Goal: Task Accomplishment & Management: Use online tool/utility

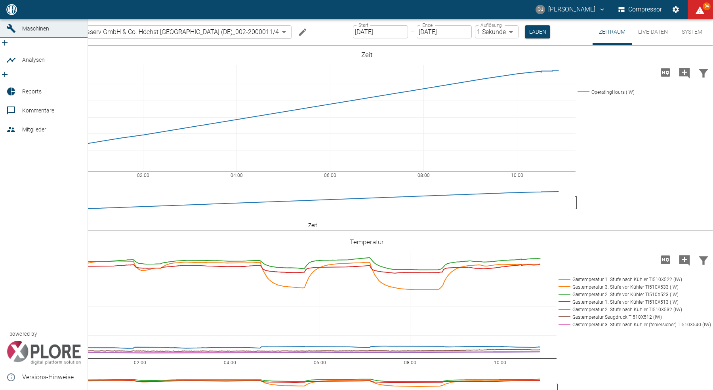
click at [10, 90] on icon at bounding box center [11, 92] width 8 height 8
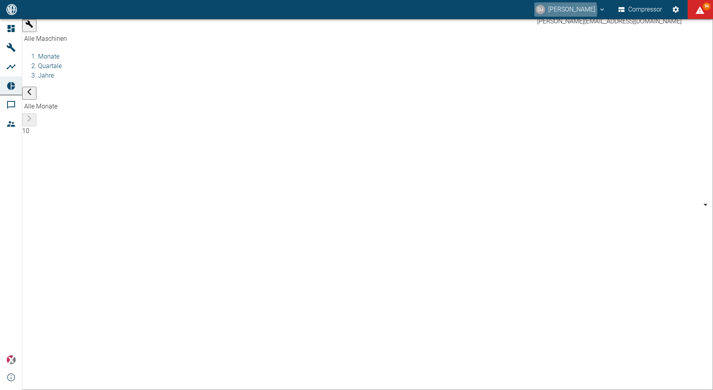
click at [564, 11] on button "DJ David Jasper" at bounding box center [570, 9] width 73 height 14
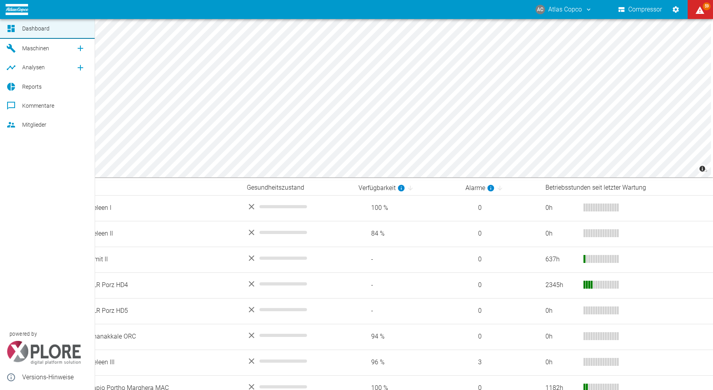
click at [17, 88] on div at bounding box center [12, 87] width 12 height 10
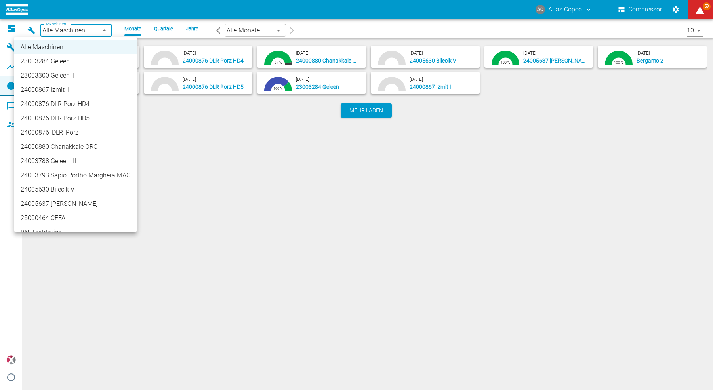
click at [91, 29] on body "AC Atlas Copco Compressor 59 Dashboard Maschinen Analysen Reports Kommentare Mi…" at bounding box center [356, 195] width 713 height 390
click at [66, 91] on li "24000867 Izmit II" at bounding box center [75, 90] width 122 height 14
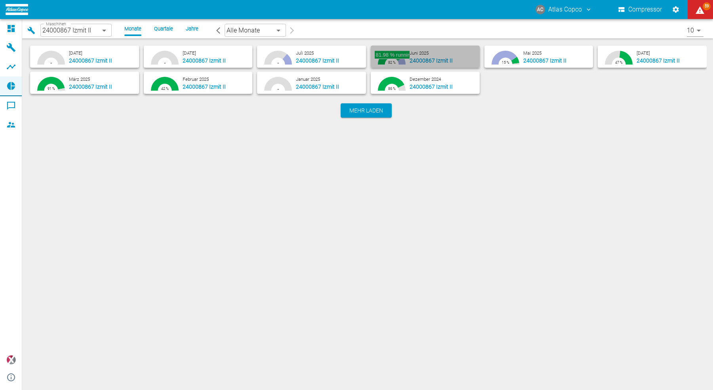
click at [401, 57] on icon "button" at bounding box center [391, 58] width 26 height 14
click at [421, 61] on span "24000867 Izmit II" at bounding box center [431, 60] width 43 height 6
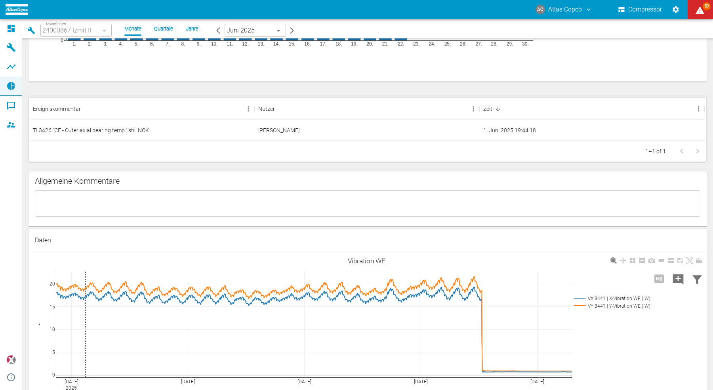
scroll to position [526, 0]
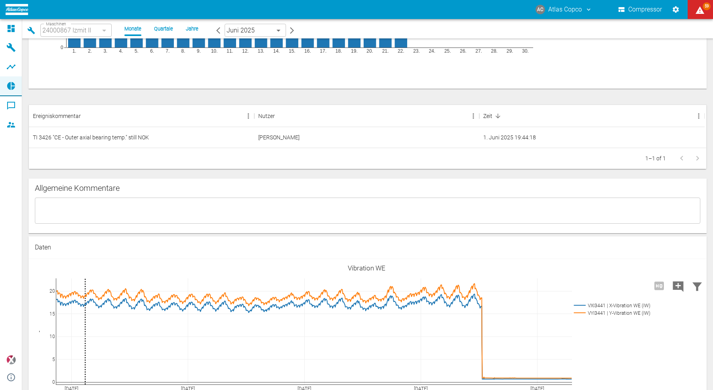
click at [87, 210] on textarea at bounding box center [367, 210] width 655 height 13
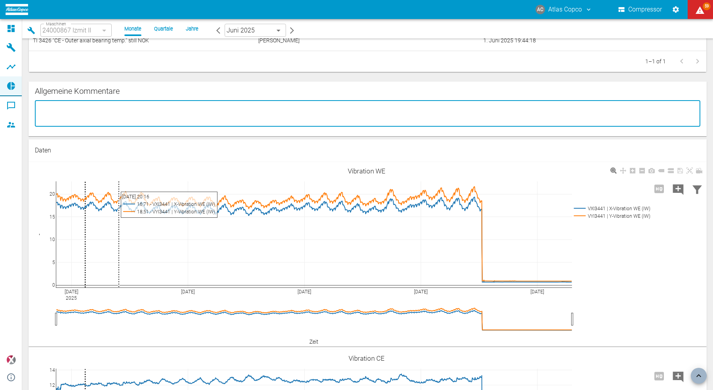
scroll to position [644, 0]
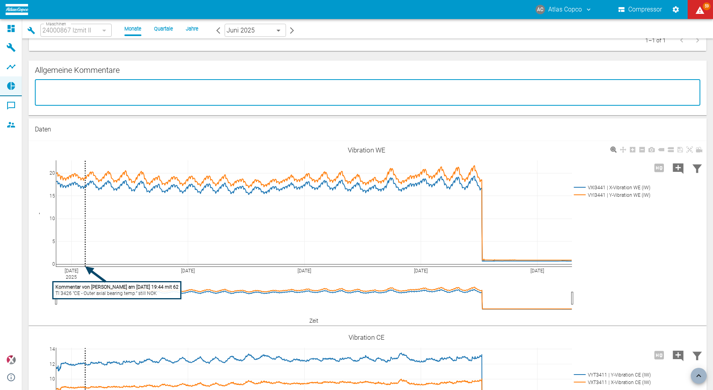
click at [90, 293] on tspan "TI 3426 "CE - Outer axial bearing temp." still NOK" at bounding box center [105, 294] width 101 height 6
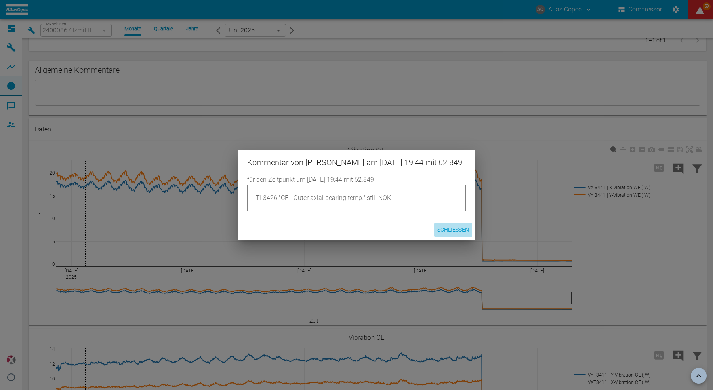
click at [460, 237] on button "Schließen" at bounding box center [453, 230] width 38 height 15
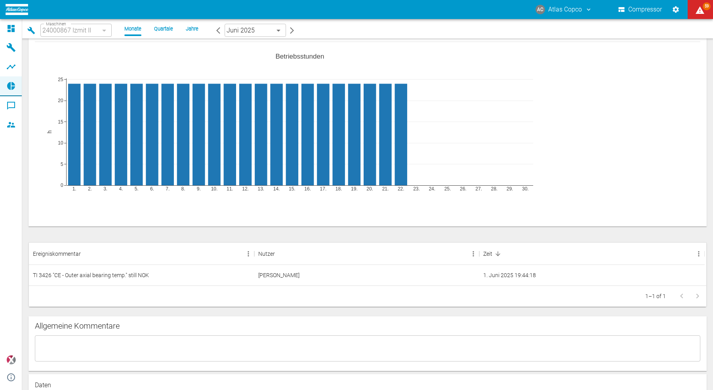
scroll to position [384, 0]
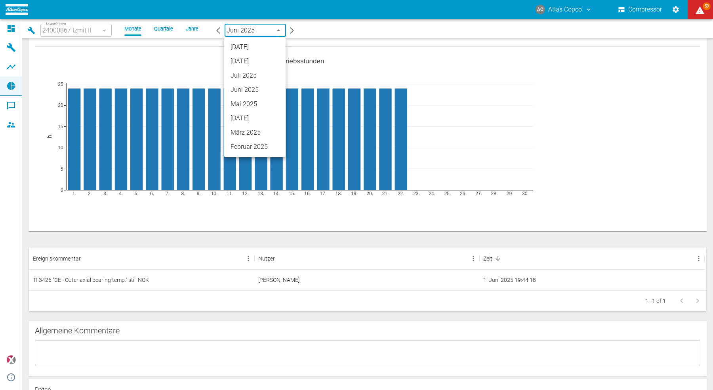
click at [259, 30] on body "AC Atlas Copco Compressor 59 Dashboard Maschinen Analysen Reports Kommentare Mi…" at bounding box center [356, 195] width 713 height 390
click at [249, 64] on li "[DATE]" at bounding box center [254, 61] width 61 height 14
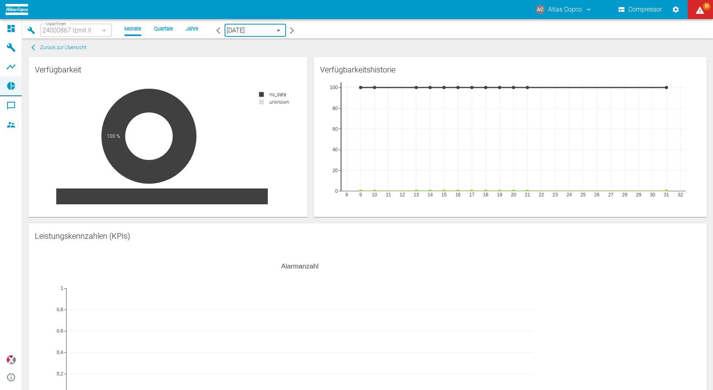
click at [30, 29] on icon "button" at bounding box center [31, 31] width 8 height 8
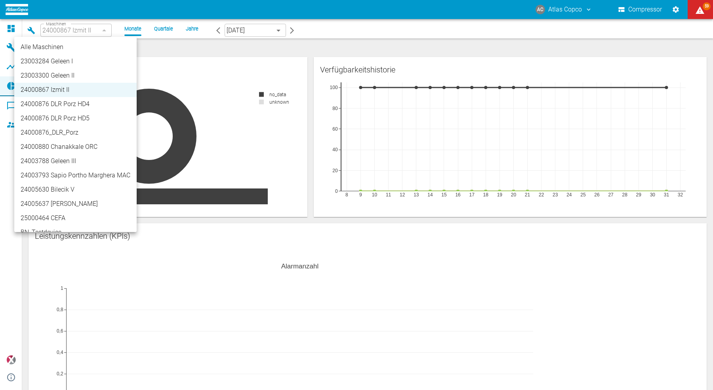
click at [81, 145] on li "24000880 Chanakkale ORC" at bounding box center [75, 147] width 122 height 14
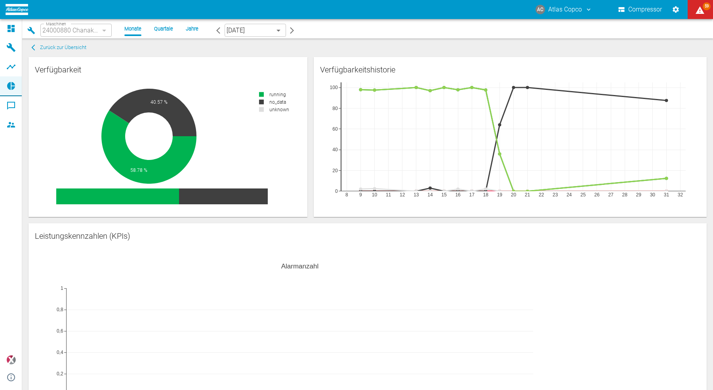
click at [31, 31] on icon "button" at bounding box center [31, 30] width 7 height 7
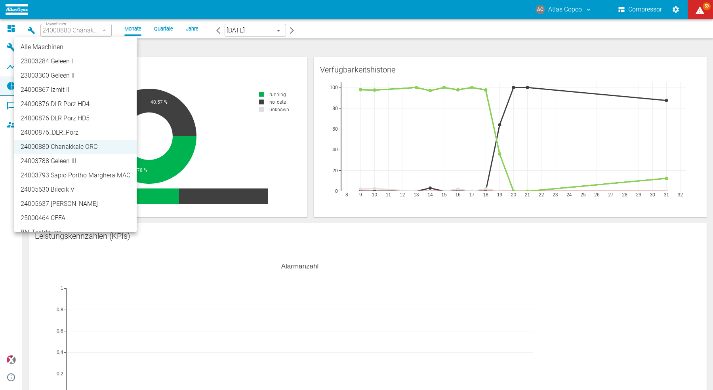
click at [315, 116] on div at bounding box center [356, 195] width 713 height 390
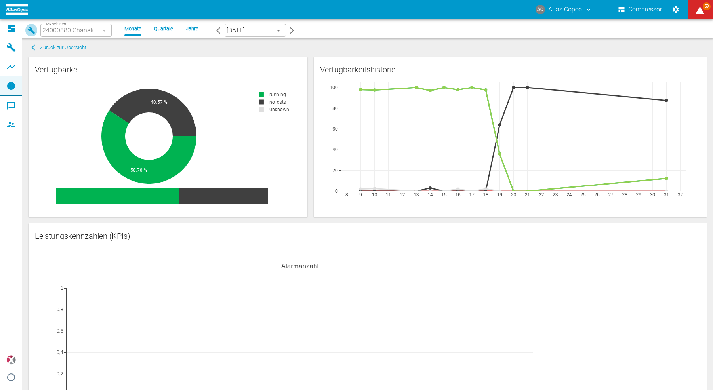
click at [29, 30] on icon "button" at bounding box center [31, 30] width 7 height 7
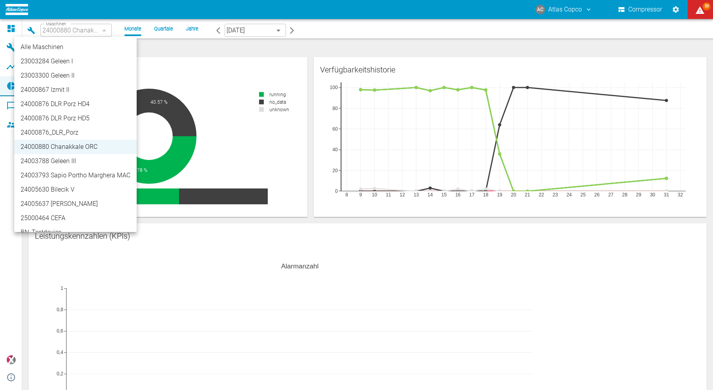
click at [58, 220] on li "25000464 CEFA" at bounding box center [75, 218] width 122 height 14
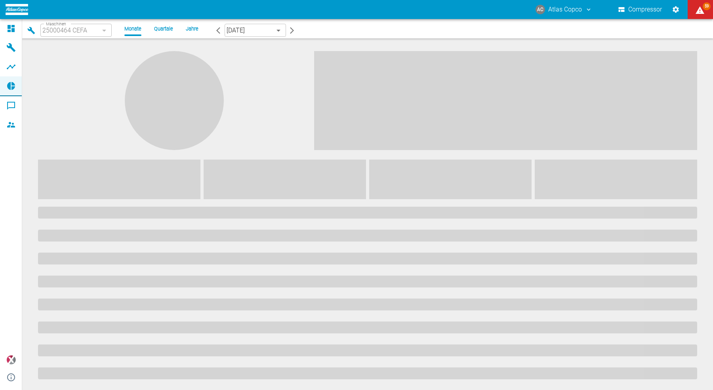
type input "44466a85-c59a-4c11-a2e3-eeff928b5c1e"
click at [57, 213] on div "Alle Maschinen 23003284 Geleen I 23003300 Geleen II 24000867 Izmit II 24000876 …" at bounding box center [356, 195] width 713 height 390
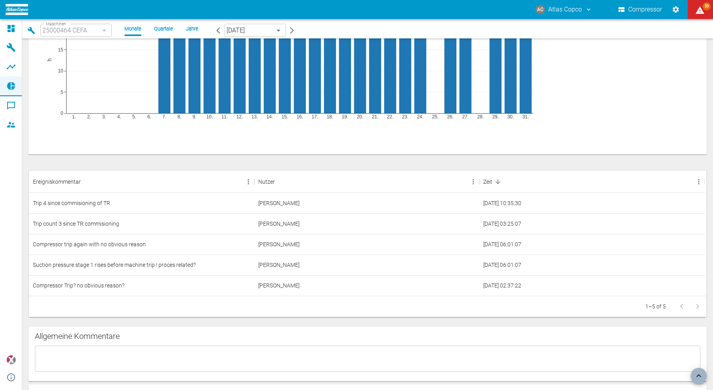
scroll to position [474, 0]
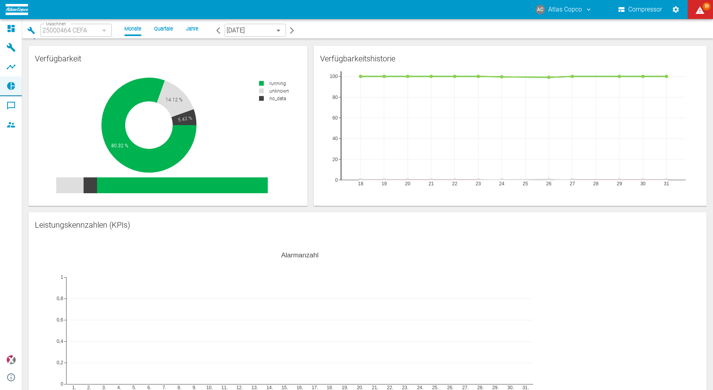
scroll to position [0, 0]
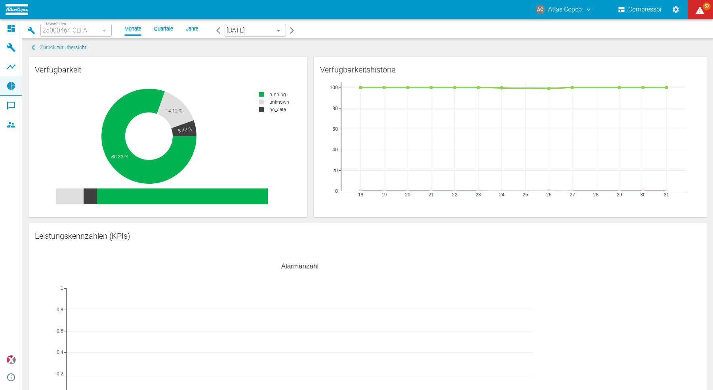
click at [211, 48] on div "Zurück zur Übersicht" at bounding box center [365, 48] width 681 height 12
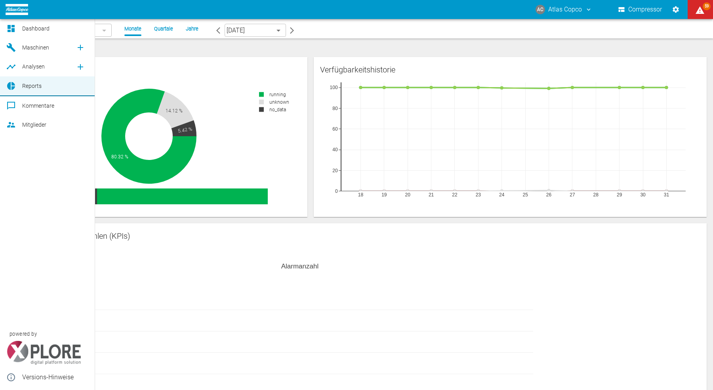
click at [78, 68] on icon "new /analyses/list/0" at bounding box center [81, 67] width 10 height 10
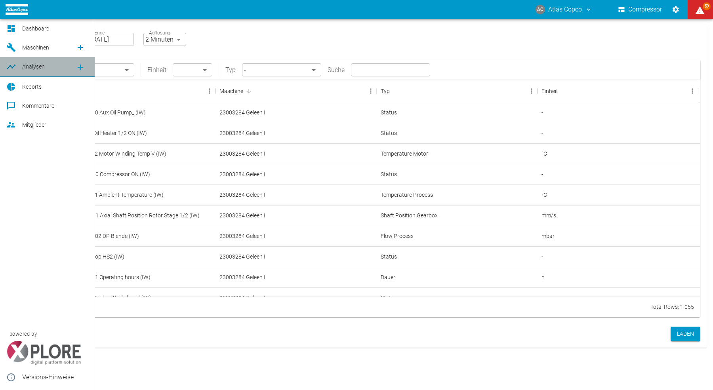
click at [31, 69] on span "Analysen" at bounding box center [33, 66] width 23 height 6
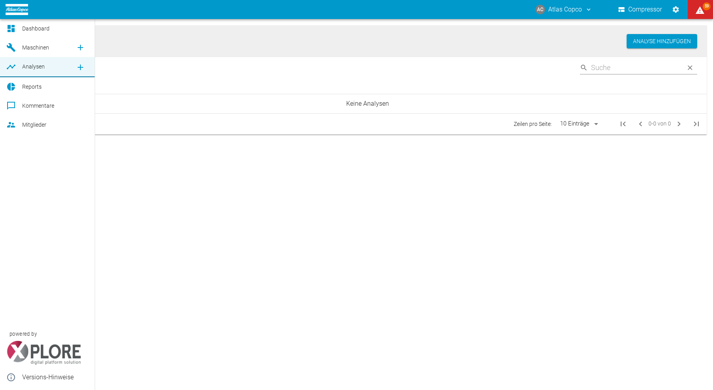
click at [82, 67] on icon "new /analyses/list/0" at bounding box center [81, 68] width 10 height 10
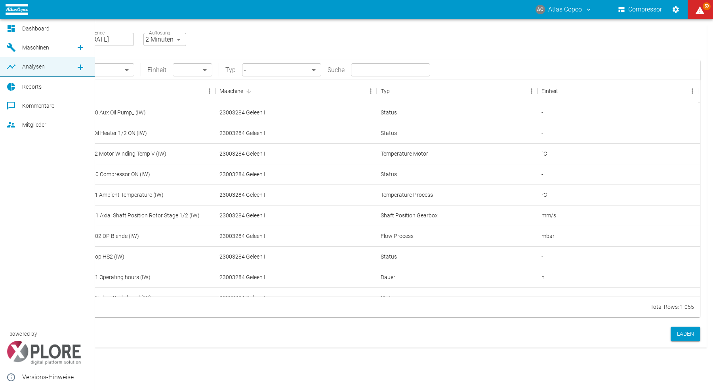
click at [82, 69] on icon "new /analyses/list/0" at bounding box center [81, 68] width 10 height 10
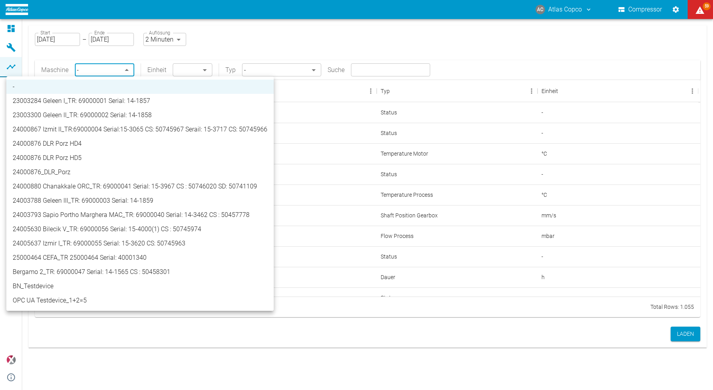
click at [112, 73] on body "AC Atlas Copco Compressor 59 Dashboard Maschinen Analysen Reports Kommentare Mi…" at bounding box center [356, 195] width 713 height 390
click at [73, 187] on li "24000880 Chanakkale ORC_TR: 69000041 Serial: 15-3967 CS : 50746020 SD: 50741109" at bounding box center [139, 186] width 267 height 14
type input "0e4d3a30-f7ce-4132-a474-0e0a736dedb2"
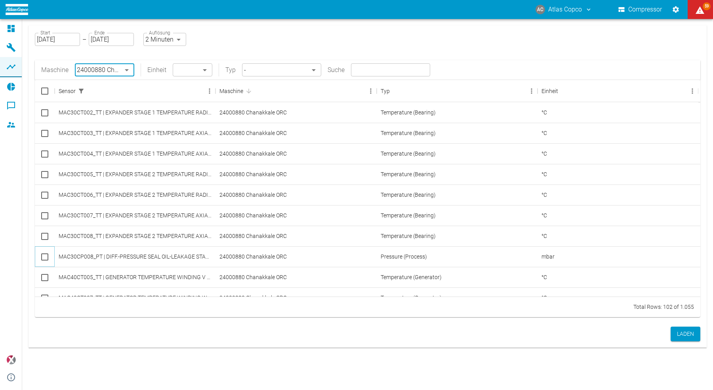
click at [44, 256] on input "Select row" at bounding box center [44, 257] width 17 height 17
checkbox input "false"
checkbox input "true"
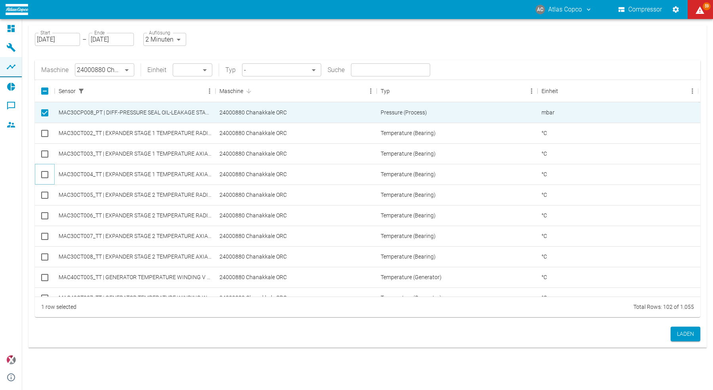
click at [46, 175] on input "Select row" at bounding box center [44, 174] width 17 height 17
checkbox input "true"
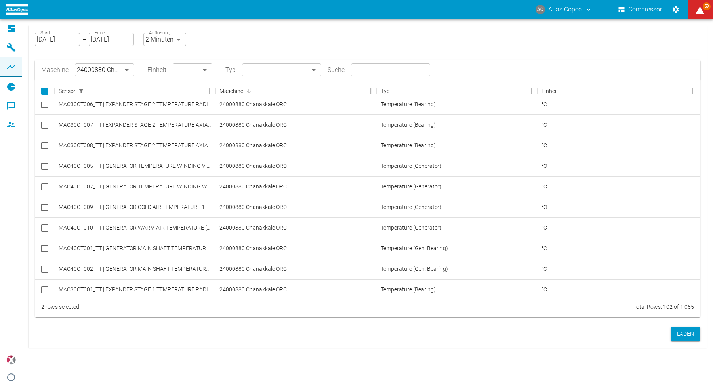
scroll to position [127, 0]
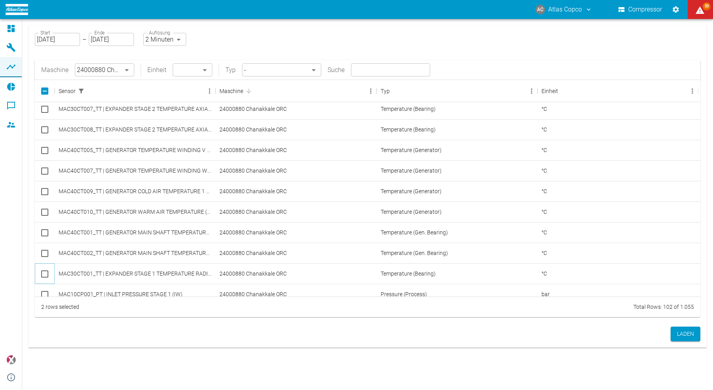
click at [44, 279] on input "Select row" at bounding box center [44, 274] width 17 height 17
checkbox input "true"
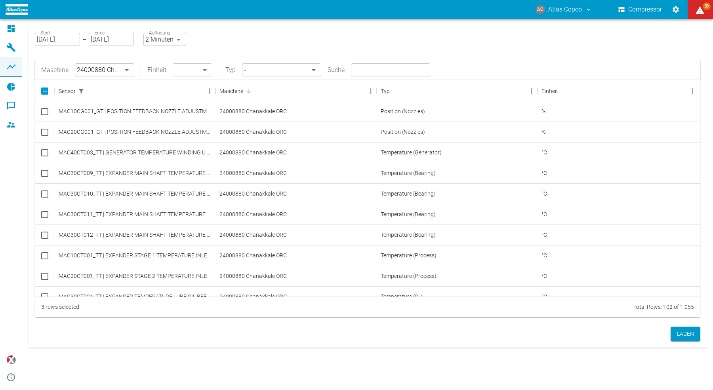
scroll to position [437, 0]
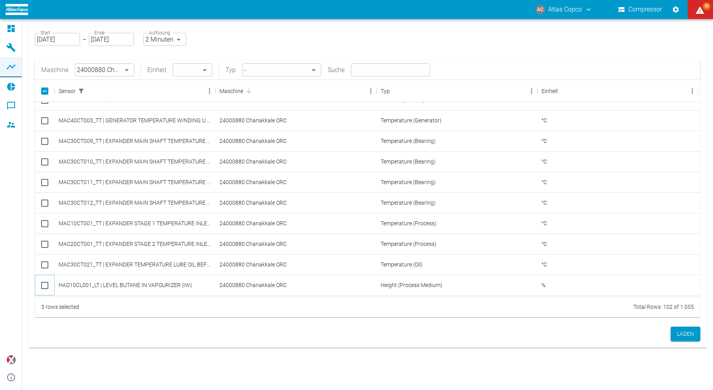
click at [43, 283] on input "Select row" at bounding box center [44, 285] width 17 height 17
checkbox input "true"
click at [688, 334] on button "Laden" at bounding box center [686, 334] width 30 height 15
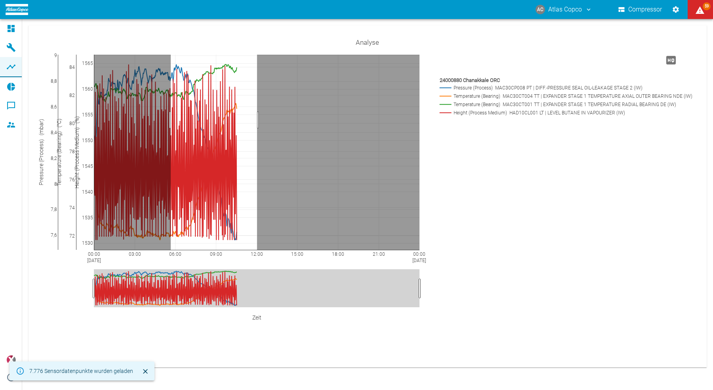
drag, startPoint x: 257, startPoint y: 120, endPoint x: 169, endPoint y: 120, distance: 88.4
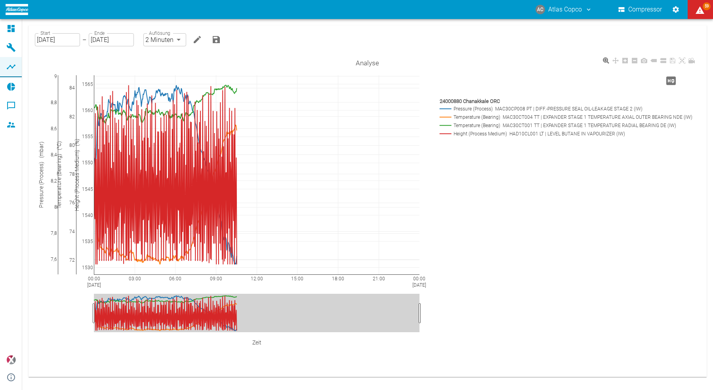
click at [454, 136] on rect at bounding box center [565, 134] width 254 height 8
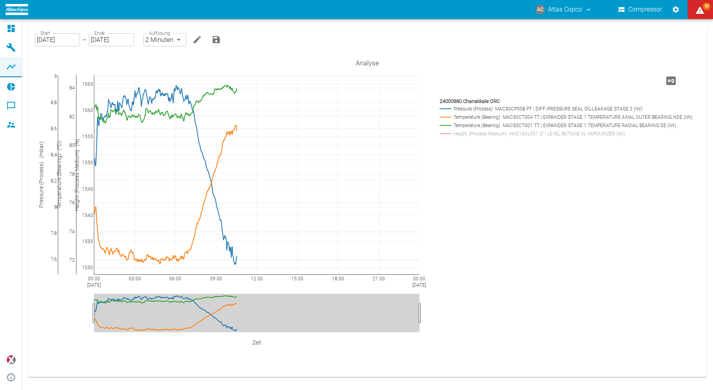
click at [53, 37] on input "[DATE]" at bounding box center [57, 39] width 45 height 13
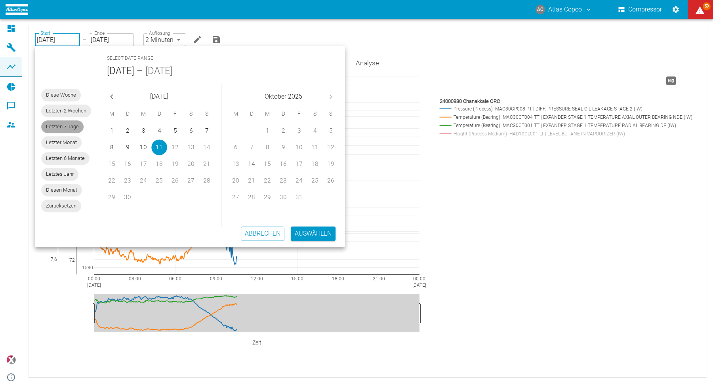
click at [65, 130] on span "Letzten 7 Tage" at bounding box center [62, 127] width 42 height 8
type input "[DATE]"
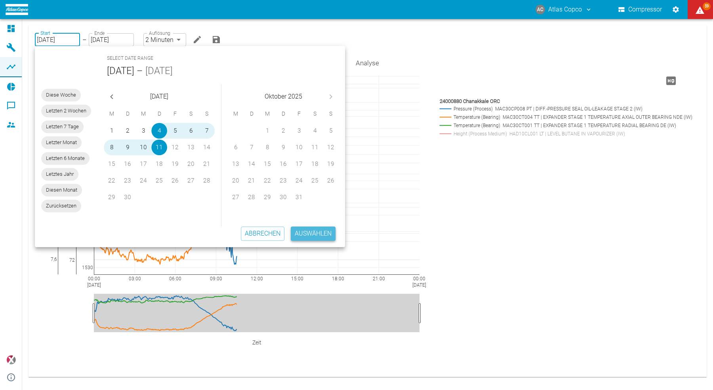
click at [310, 233] on button "Auswählen" at bounding box center [313, 234] width 45 height 14
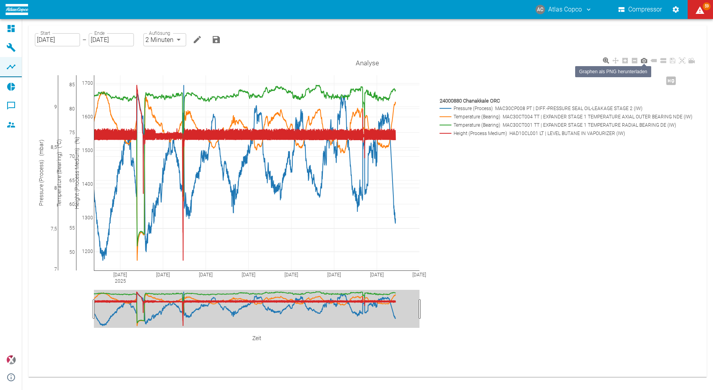
click at [647, 62] on icon at bounding box center [644, 60] width 6 height 5
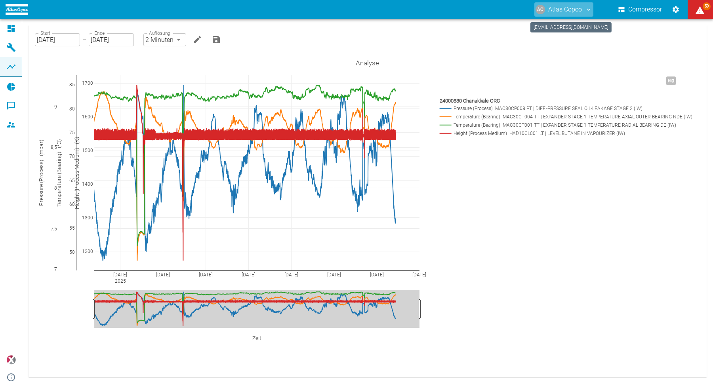
click at [573, 10] on button "AC Atlas Copco" at bounding box center [563, 9] width 59 height 14
click at [567, 34] on span "Ausloggen" at bounding box center [572, 32] width 30 height 10
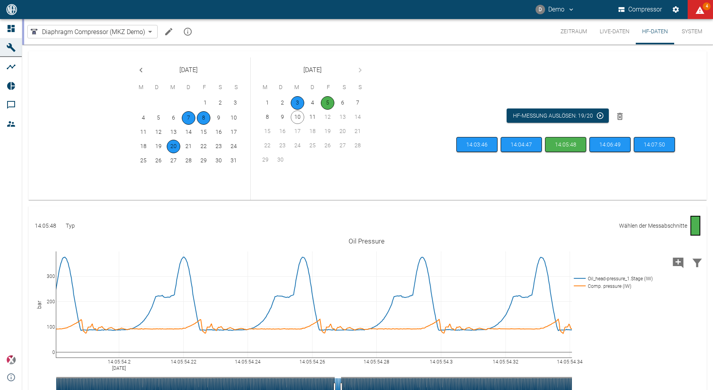
scroll to position [68, 0]
